Goal: Check status

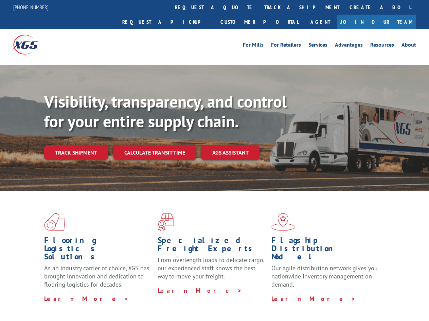
click at [214, 160] on div "Visibility, transparency, and control for your entire supply chain. Track shipm…" at bounding box center [236, 139] width 385 height 95
click at [259, 7] on link "track a shipment" at bounding box center [301, 7] width 85 height 15
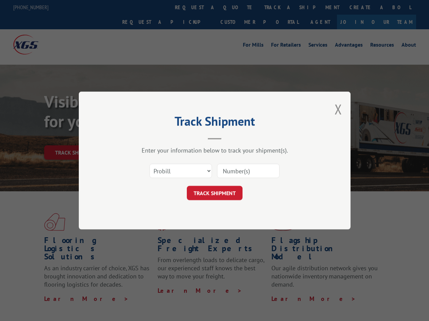
click at [237, 7] on div "Track Shipment Enter your information below to track your shipment(s). Select c…" at bounding box center [214, 160] width 429 height 321
click at [280, 7] on div "Track Shipment Enter your information below to track your shipment(s). Select c…" at bounding box center [214, 160] width 429 height 321
click at [76, 137] on div "Track Shipment Enter your information below to track your shipment(s). Select c…" at bounding box center [214, 160] width 429 height 321
click at [154, 137] on header "Track Shipment" at bounding box center [215, 127] width 204 height 23
click at [231, 137] on header "Track Shipment" at bounding box center [215, 127] width 204 height 23
